Goal: Task Accomplishment & Management: Complete application form

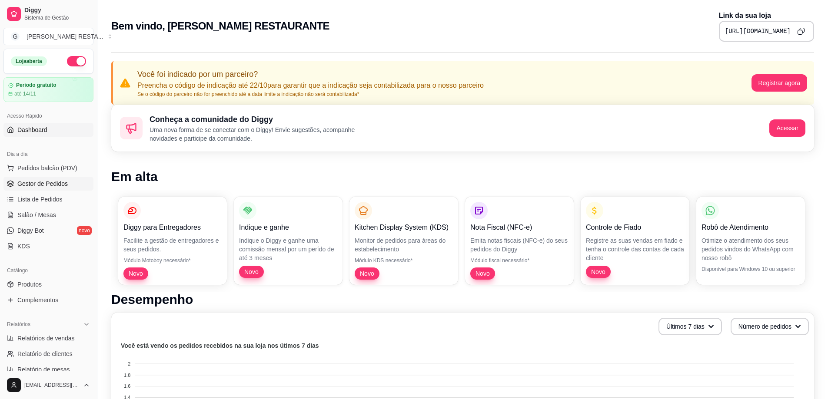
click at [56, 185] on span "Gestor de Pedidos" at bounding box center [42, 184] width 50 height 9
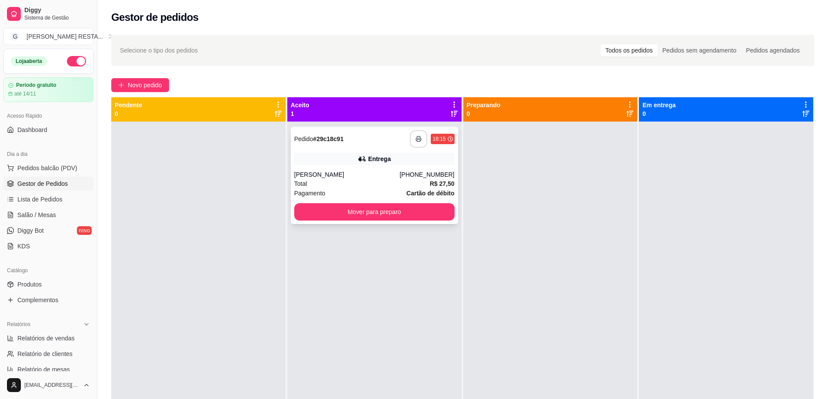
click at [418, 139] on icon "button" at bounding box center [419, 139] width 6 height 6
click at [366, 208] on button "Mover para preparo" at bounding box center [374, 212] width 156 height 17
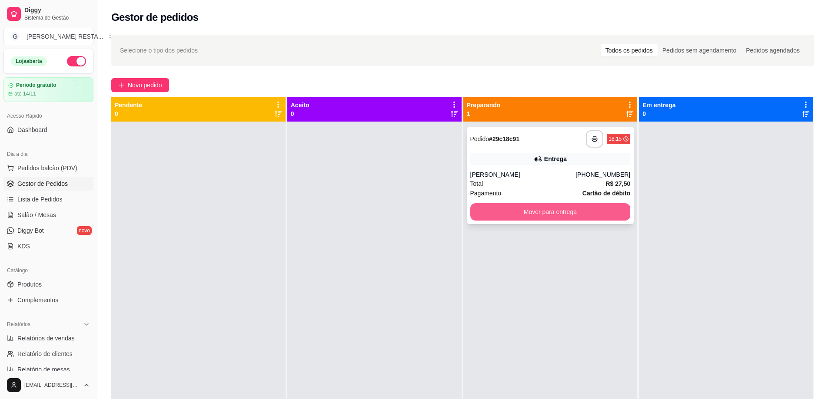
click at [552, 216] on button "Mover para entrega" at bounding box center [550, 211] width 160 height 17
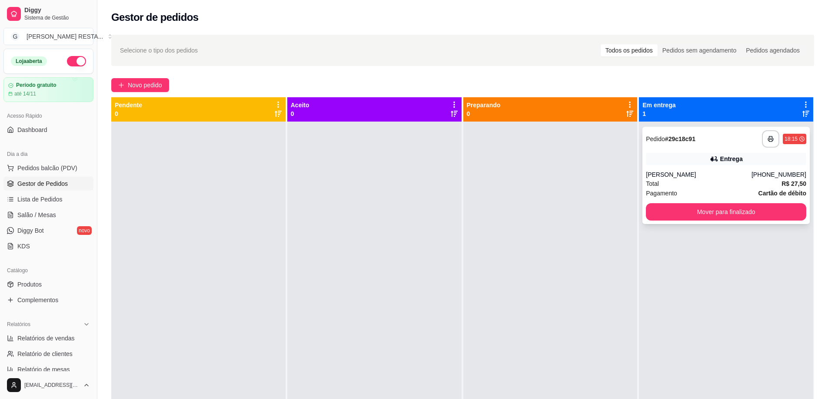
click at [710, 159] on icon at bounding box center [713, 158] width 6 height 5
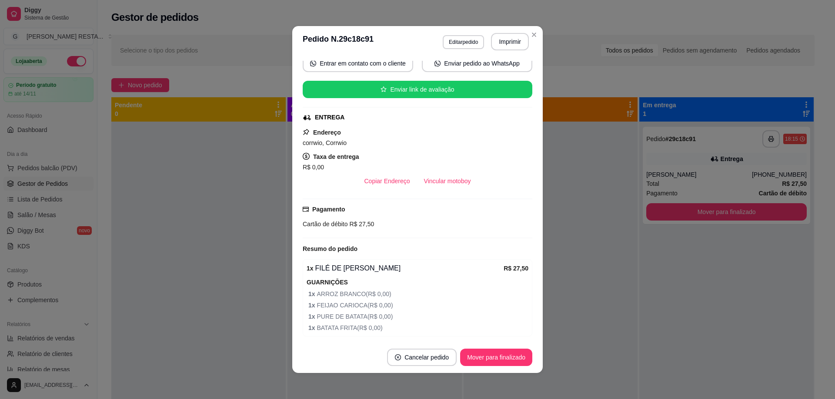
scroll to position [119, 0]
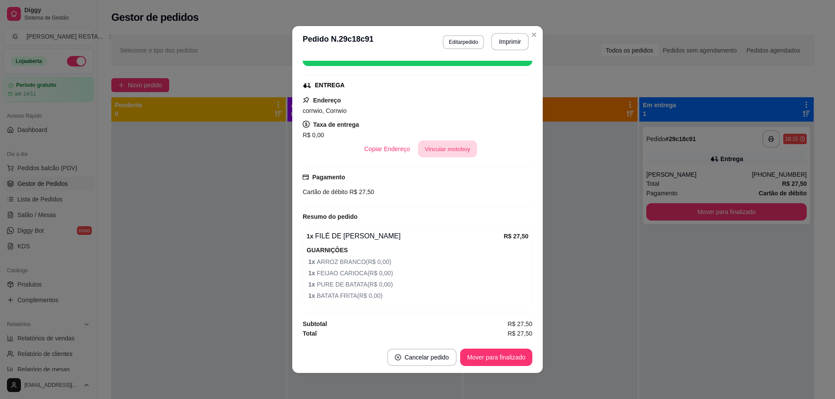
click at [427, 150] on button "Vincular motoboy" at bounding box center [447, 149] width 59 height 17
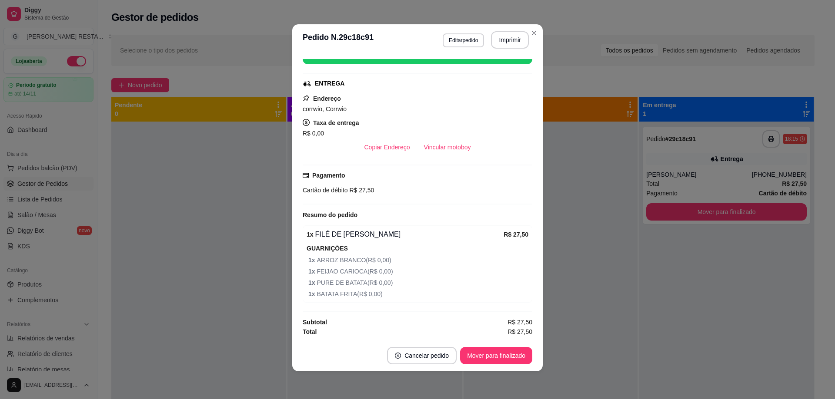
scroll to position [0, 0]
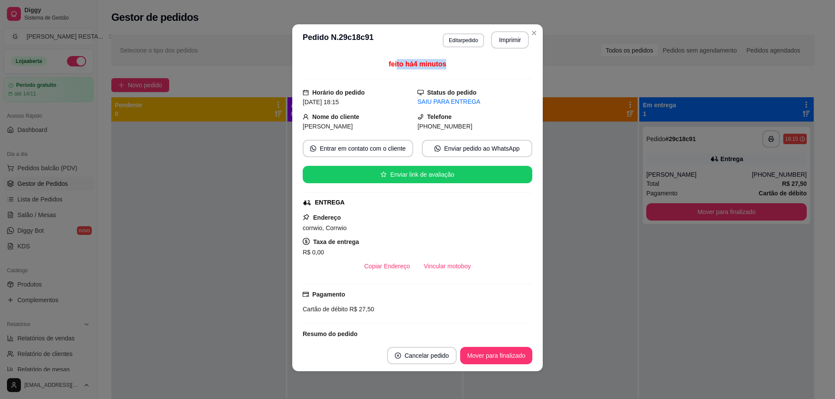
drag, startPoint x: 389, startPoint y: 65, endPoint x: 442, endPoint y: 63, distance: 53.0
click at [442, 63] on div "feito há 4 minutos" at bounding box center [418, 69] width 230 height 20
drag, startPoint x: 407, startPoint y: 102, endPoint x: 455, endPoint y: 101, distance: 47.4
click at [455, 101] on div "Horário do pedido [DATE] 18:15 Status do pedido SAIU PARA ENTREGA" at bounding box center [418, 97] width 230 height 19
click at [487, 104] on div "SAIU PARA ENTREGA" at bounding box center [474, 101] width 115 height 9
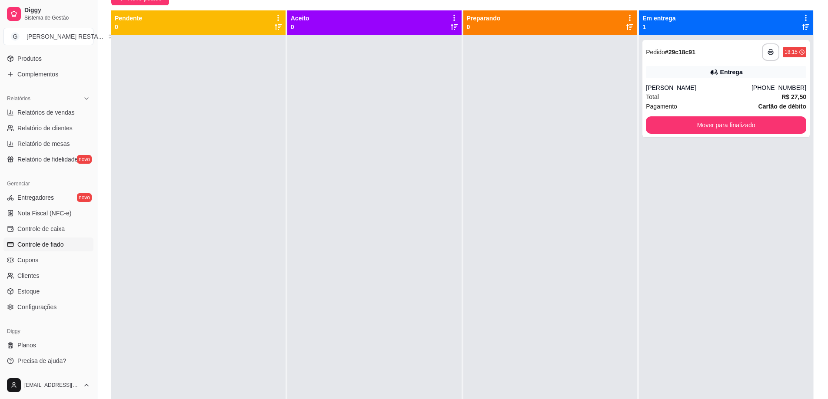
scroll to position [133, 0]
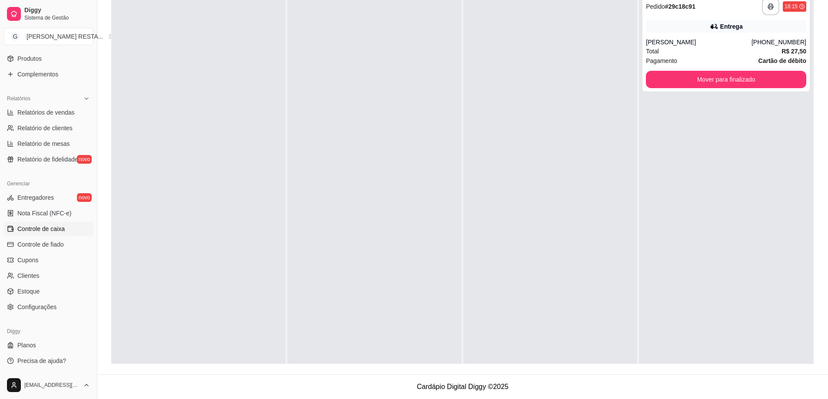
click at [59, 226] on span "Controle de caixa" at bounding box center [40, 229] width 47 height 9
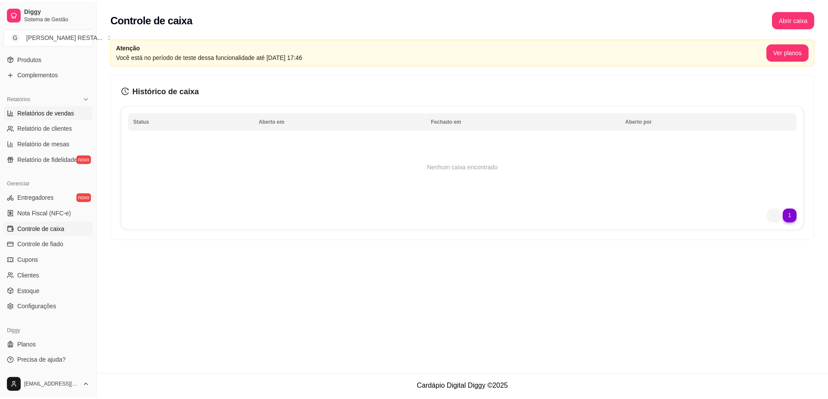
scroll to position [139, 0]
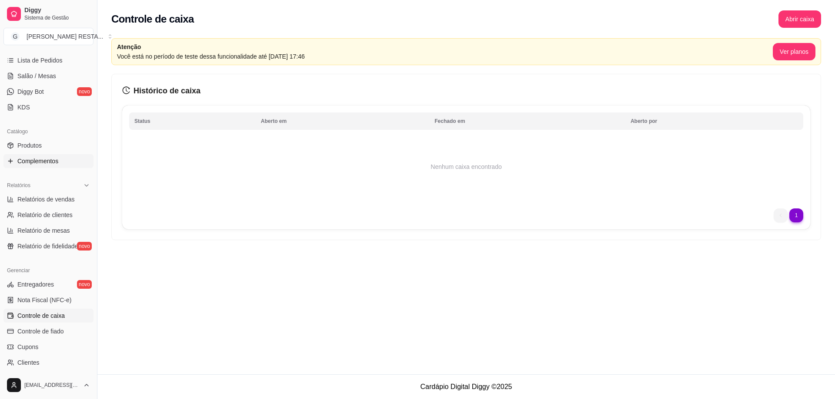
click at [39, 159] on span "Complementos" at bounding box center [37, 161] width 41 height 9
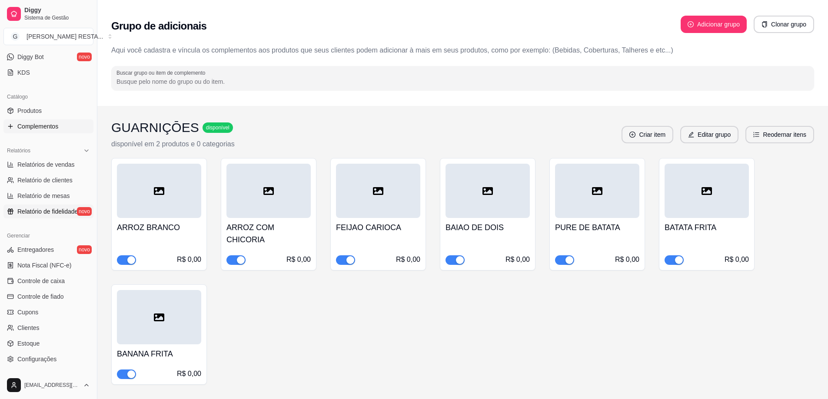
scroll to position [226, 0]
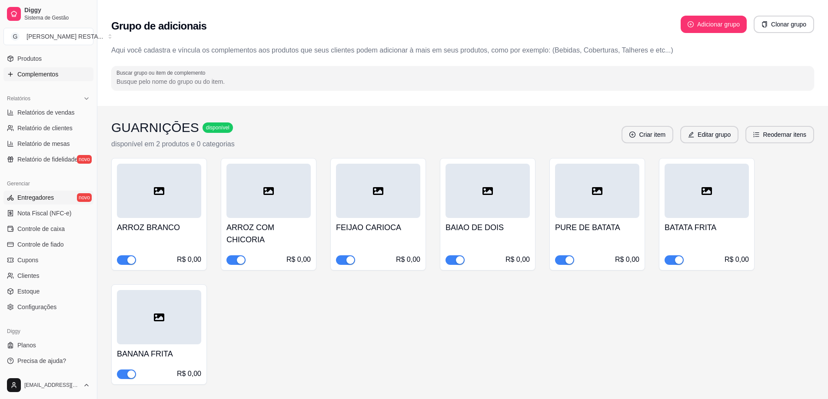
click at [57, 196] on link "Entregadores novo" at bounding box center [48, 198] width 90 height 14
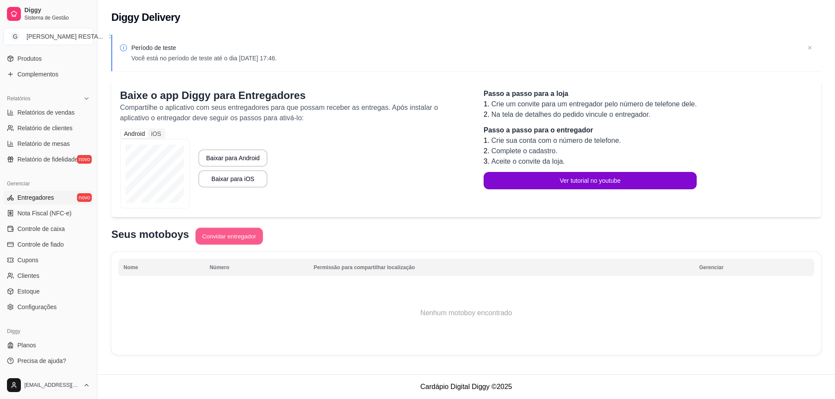
click at [219, 232] on button "Convidar entregador" at bounding box center [228, 236] width 67 height 17
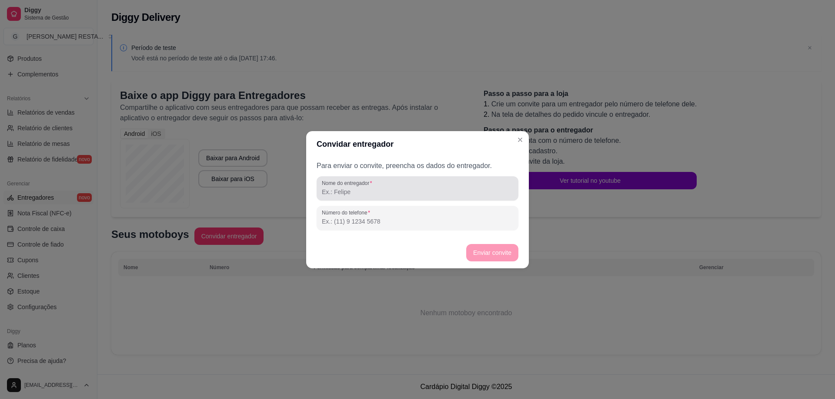
click at [372, 190] on input "Nome do entregador" at bounding box center [417, 192] width 191 height 9
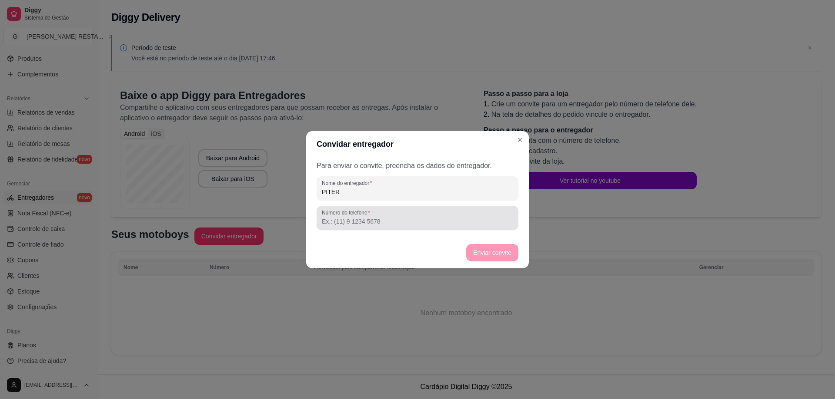
type input "PITER"
click at [370, 227] on div "Número do telefone" at bounding box center [417, 218] width 202 height 24
paste input "[PHONE_NUMBER]"
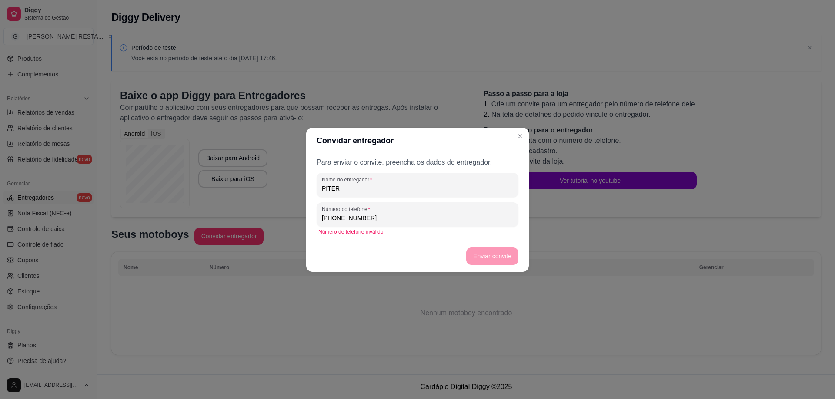
click at [339, 218] on input "[PHONE_NUMBER]" at bounding box center [417, 218] width 191 height 9
click at [340, 220] on input "[PHONE_NUMBER]" at bounding box center [417, 218] width 191 height 9
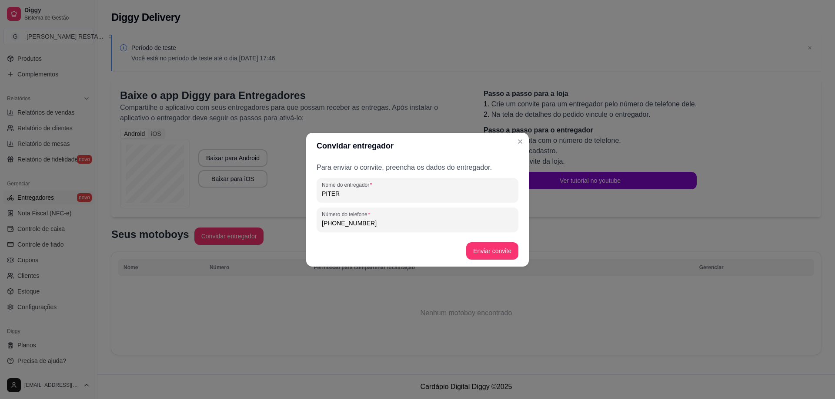
drag, startPoint x: 371, startPoint y: 225, endPoint x: 336, endPoint y: 225, distance: 34.8
click at [336, 225] on input "[PHONE_NUMBER]" at bounding box center [417, 223] width 191 height 9
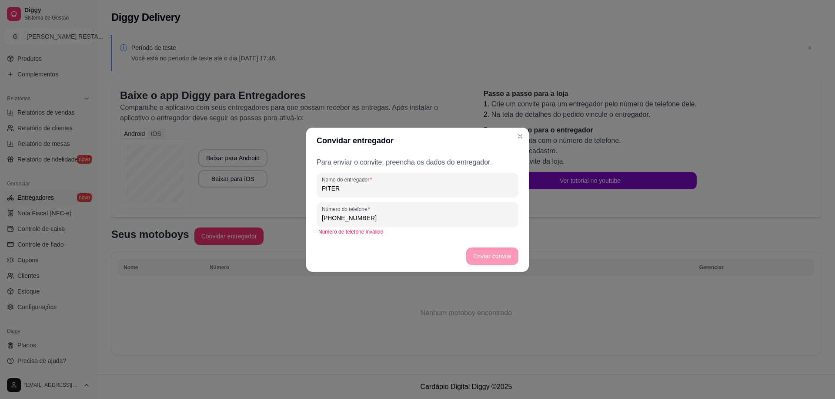
click at [336, 219] on input "[PHONE_NUMBER]" at bounding box center [417, 218] width 191 height 9
click at [343, 219] on input "[PHONE_NUMBER]" at bounding box center [417, 218] width 191 height 9
click at [337, 219] on input "[PHONE_NUMBER]" at bounding box center [417, 218] width 191 height 9
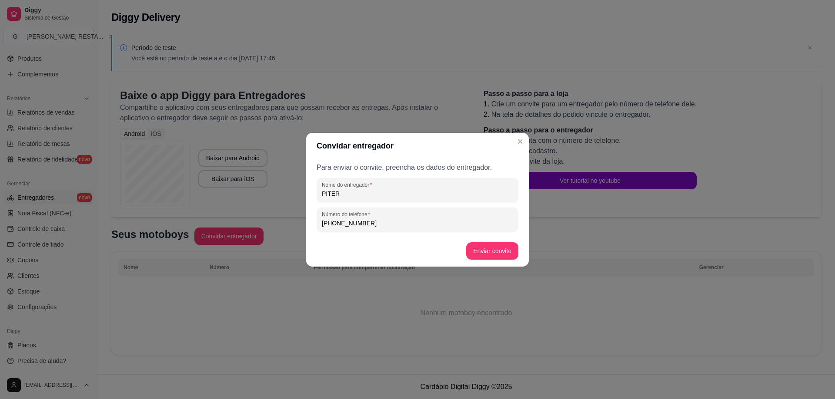
drag, startPoint x: 330, startPoint y: 224, endPoint x: 317, endPoint y: 224, distance: 13.5
click at [317, 224] on div "Número do telefone [PHONE_NUMBER]" at bounding box center [417, 220] width 202 height 24
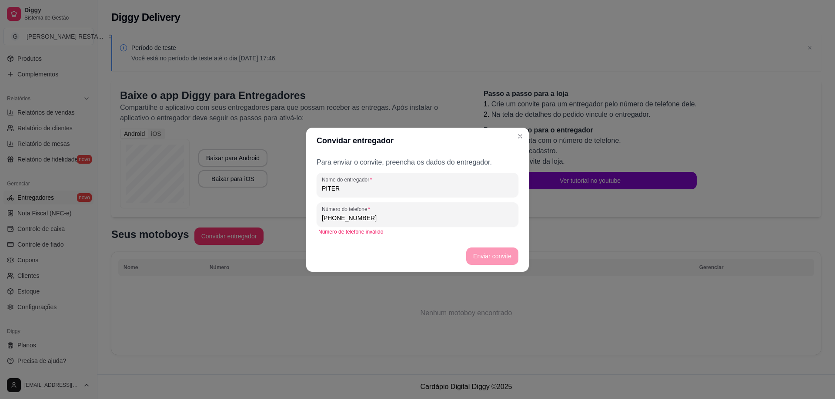
drag, startPoint x: 392, startPoint y: 219, endPoint x: 243, endPoint y: 261, distance: 155.1
click at [243, 261] on div "Convidar entregador Para enviar o convite, preencha os dados do entregador. Nom…" at bounding box center [417, 199] width 835 height 399
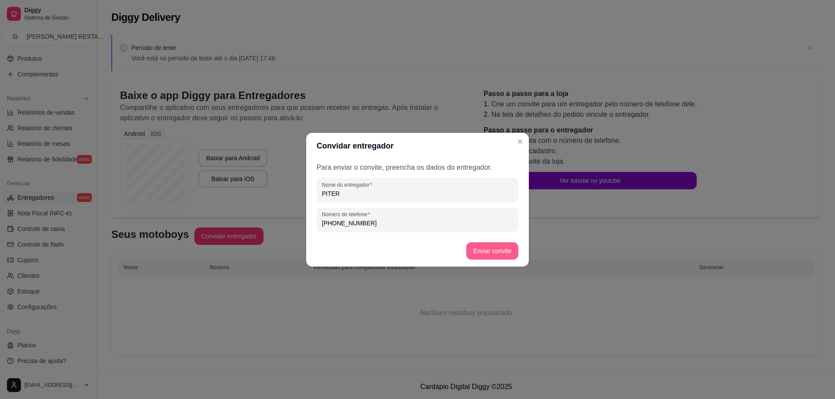
type input "[PHONE_NUMBER]"
click at [502, 253] on button "Enviar convite" at bounding box center [492, 251] width 50 height 17
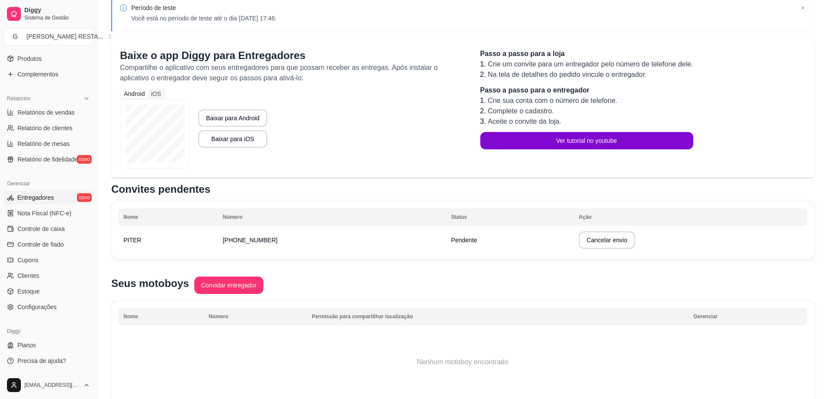
scroll to position [84, 0]
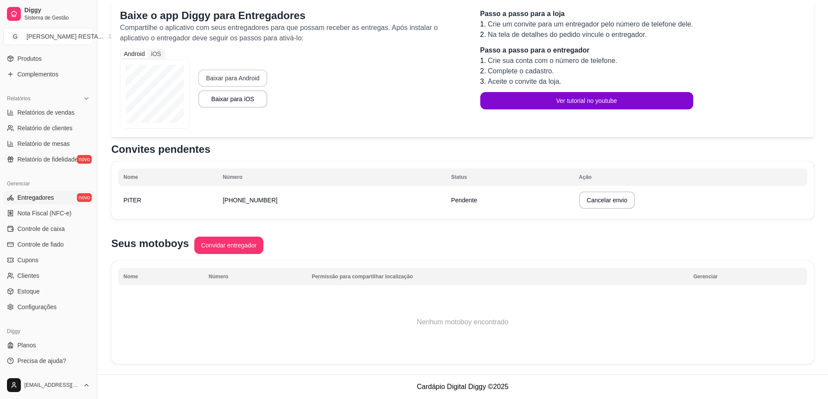
click at [248, 76] on button "Baixar para Android" at bounding box center [232, 78] width 69 height 17
